Goal: Check status: Check status

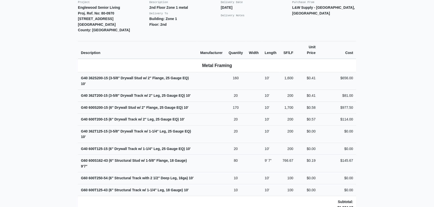
scroll to position [159, 0]
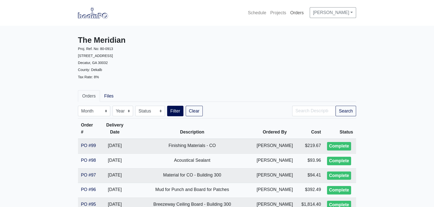
click at [288, 12] on link "Orders" at bounding box center [297, 12] width 18 height 11
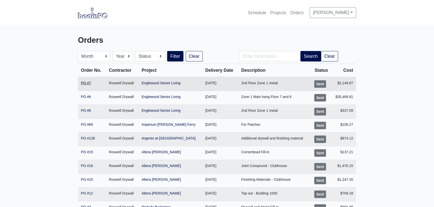
click at [88, 81] on link "PO #7" at bounding box center [86, 83] width 10 height 4
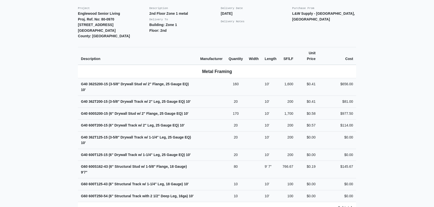
scroll to position [114, 0]
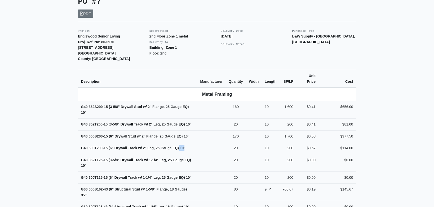
drag, startPoint x: 187, startPoint y: 142, endPoint x: 179, endPoint y: 140, distance: 7.9
click at [179, 142] on td "G40 600T200-15 (6" Drywall Track w/ 2" Leg, 25 Gauge EQ) 10'" at bounding box center [137, 148] width 119 height 12
click at [109, 146] on strong "G40 600T200-15 (6" Drywall Track w/ 2" Leg, 25 Gauge EQ) 10'" at bounding box center [132, 148] width 103 height 4
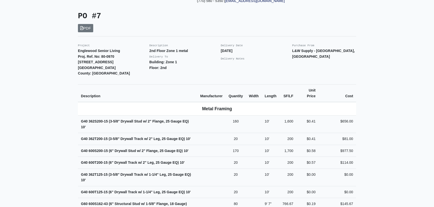
scroll to position [91, 0]
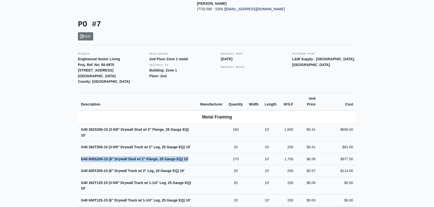
drag, startPoint x: 81, startPoint y: 152, endPoint x: 189, endPoint y: 152, distance: 108.4
click at [189, 153] on td "G40 600S200-15 (6" Drywall Stud w/ 2" Flange, 25 Gauge EQ) 10'" at bounding box center [137, 159] width 119 height 12
click at [166, 153] on td "G40 600S200-15 (6" Drywall Stud w/ 2" Flange, 25 Gauge EQ) 10'" at bounding box center [137, 159] width 119 height 12
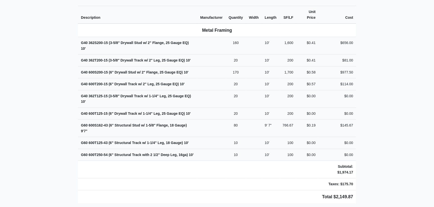
scroll to position [182, 0]
